Goal: Find specific page/section

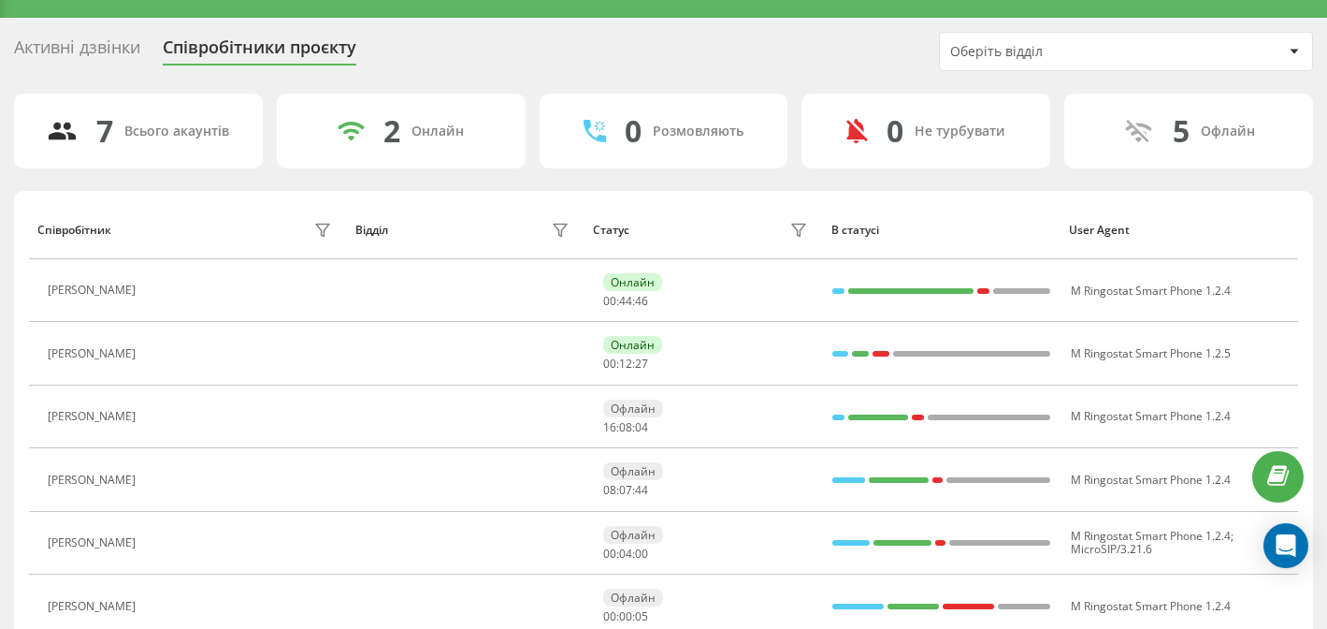
click at [51, 50] on div "Активні дзвінки" at bounding box center [77, 51] width 126 height 29
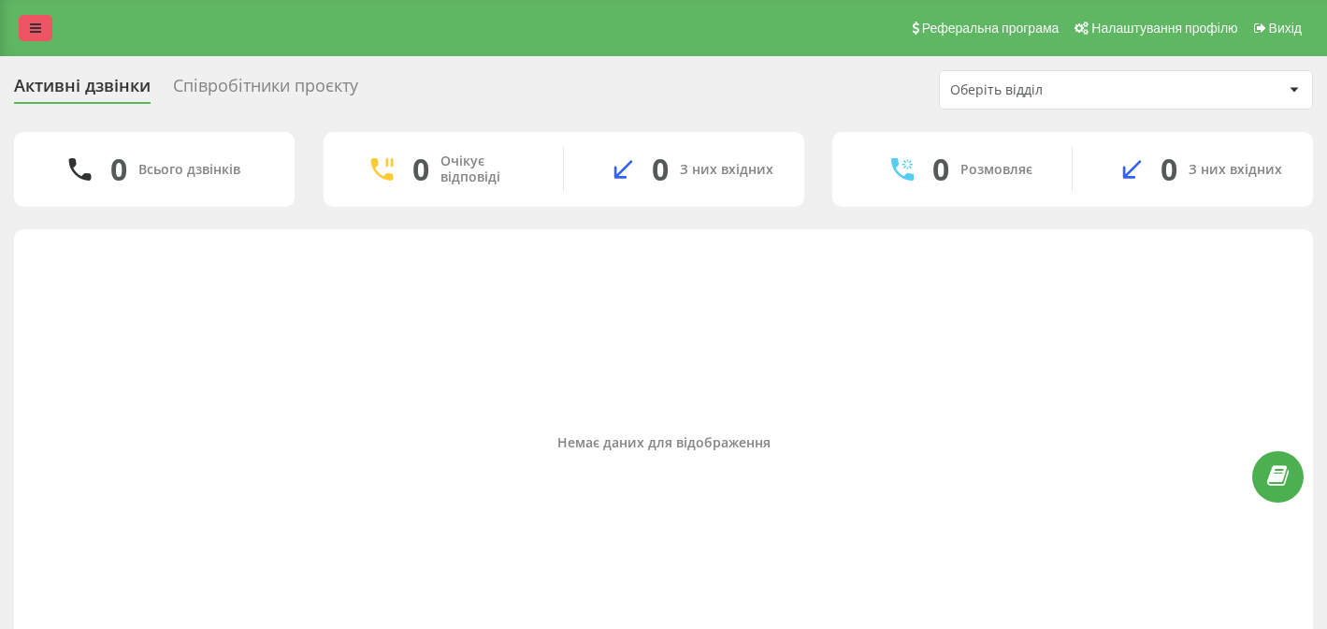
click at [39, 28] on icon at bounding box center [35, 28] width 11 height 13
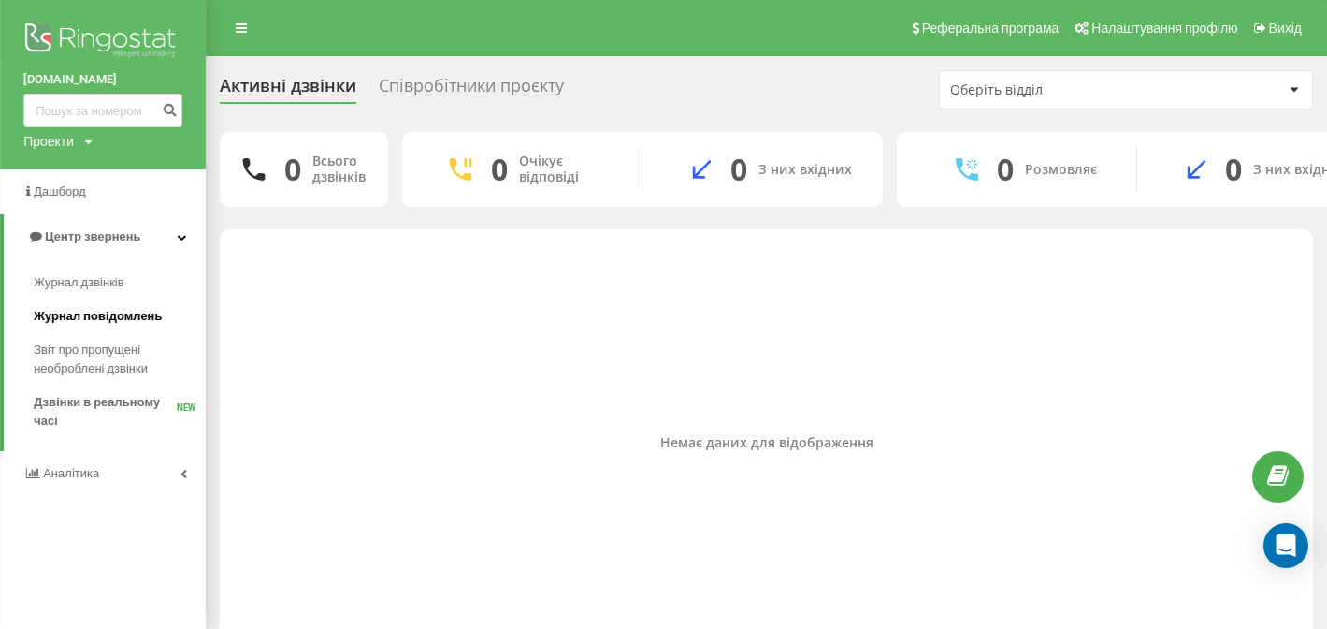
click at [125, 300] on link "Журнал повідомлень" at bounding box center [120, 316] width 172 height 34
click at [126, 299] on link "Журнал повідомлень" at bounding box center [120, 316] width 172 height 34
click at [123, 282] on span "Журнал дзвінків" at bounding box center [83, 282] width 99 height 19
